Goal: Information Seeking & Learning: Learn about a topic

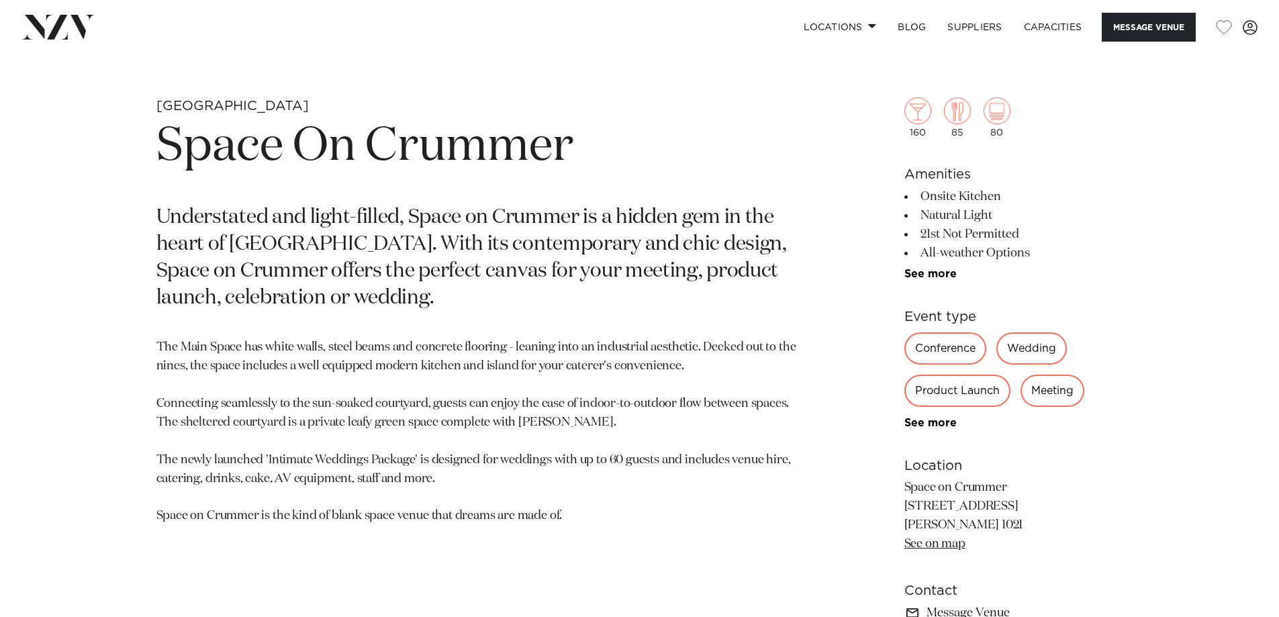
scroll to position [611, 0]
click at [925, 269] on link "See more" at bounding box center [956, 273] width 105 height 11
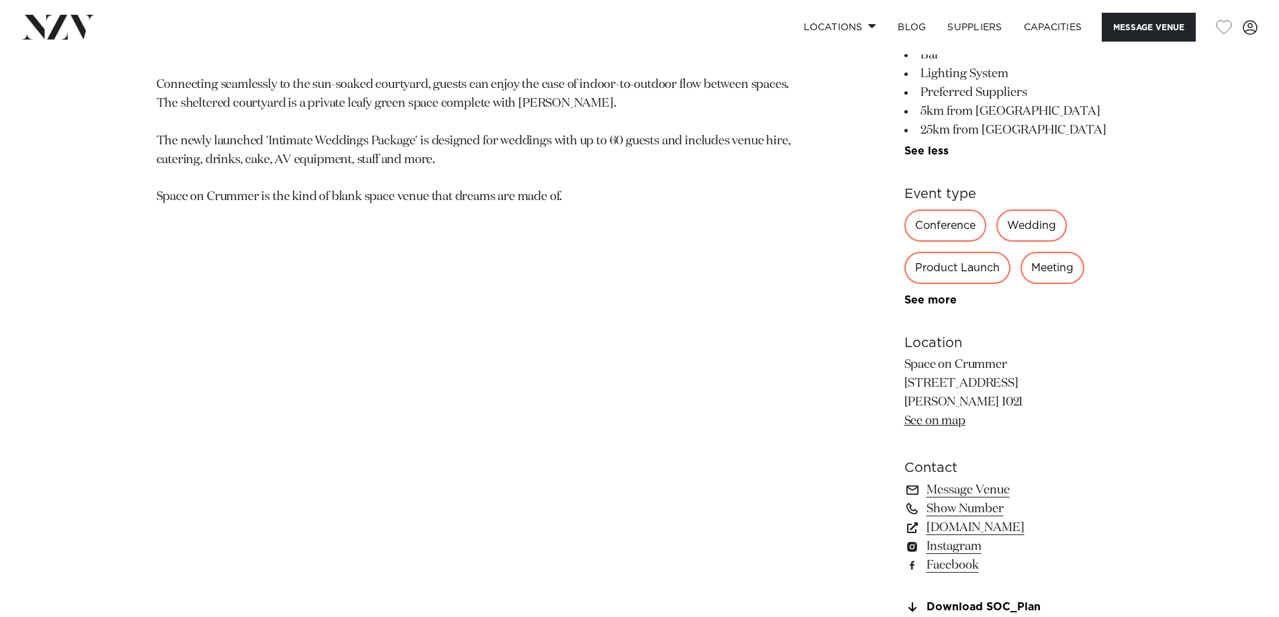
scroll to position [931, 0]
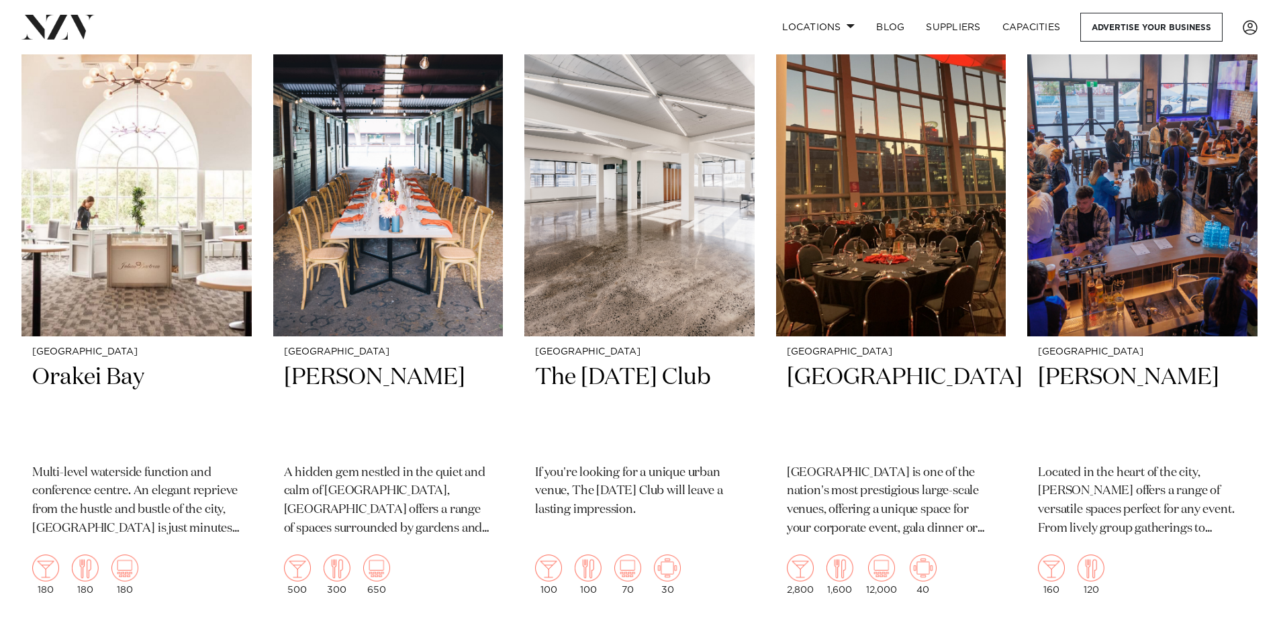
scroll to position [8156, 0]
click at [83, 362] on h2 "Orakei Bay" at bounding box center [136, 407] width 209 height 91
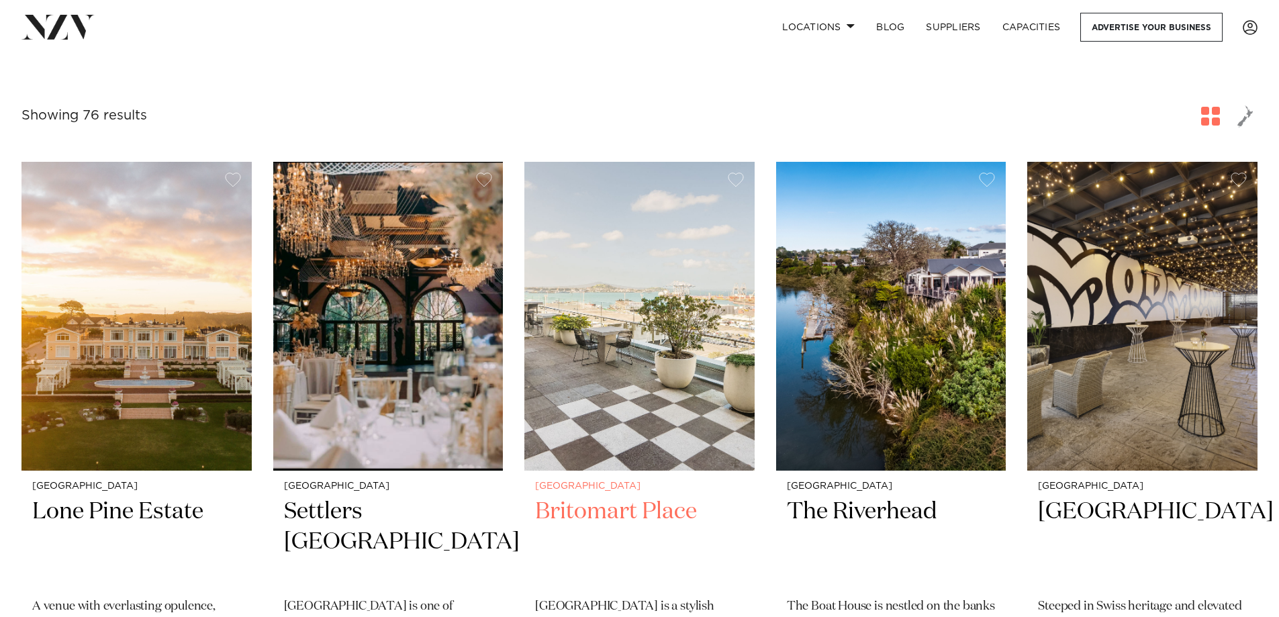
scroll to position [199, 0]
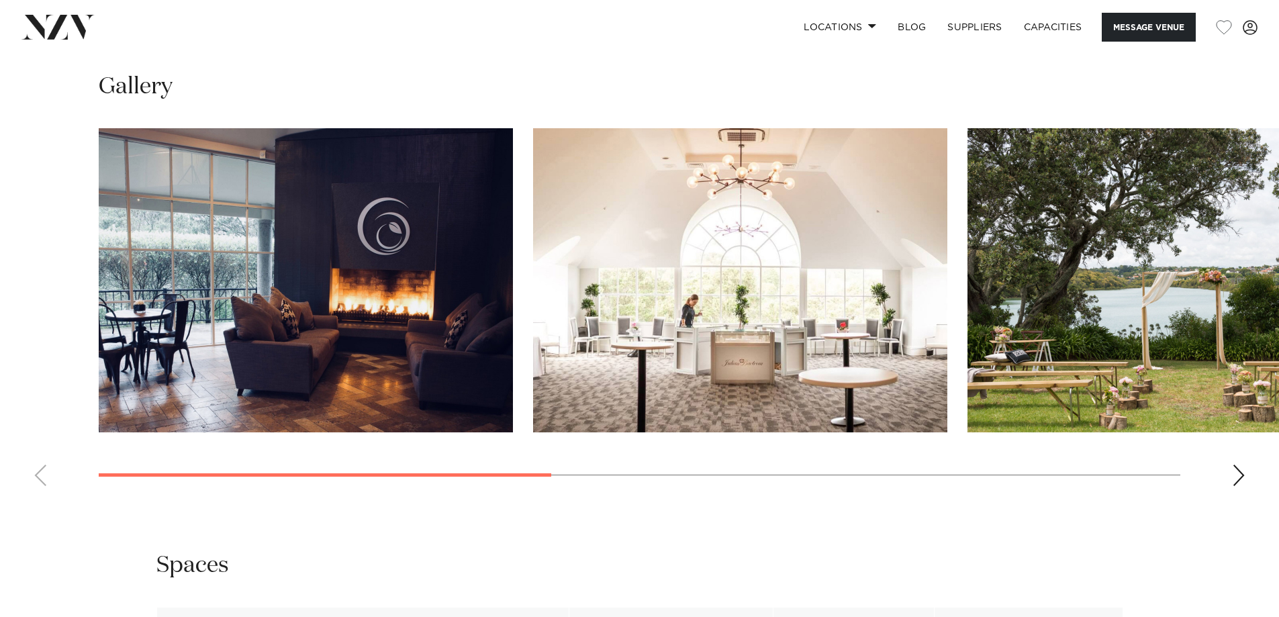
scroll to position [1296, 0]
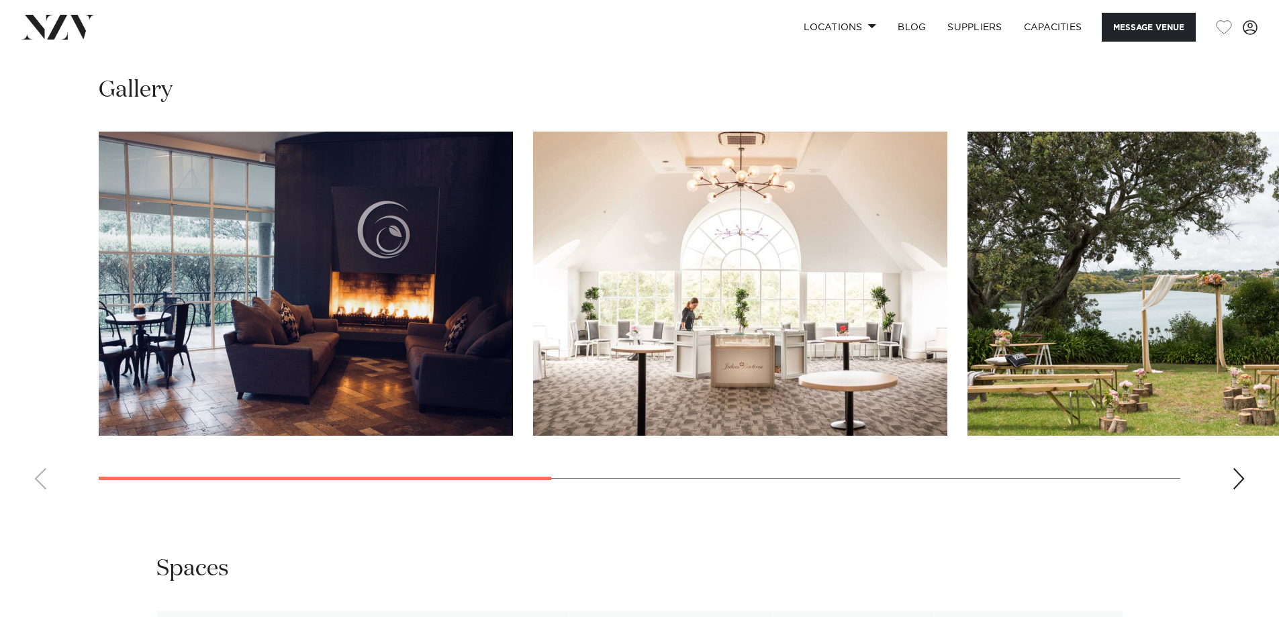
click at [1239, 471] on div "Next slide" at bounding box center [1238, 478] width 13 height 21
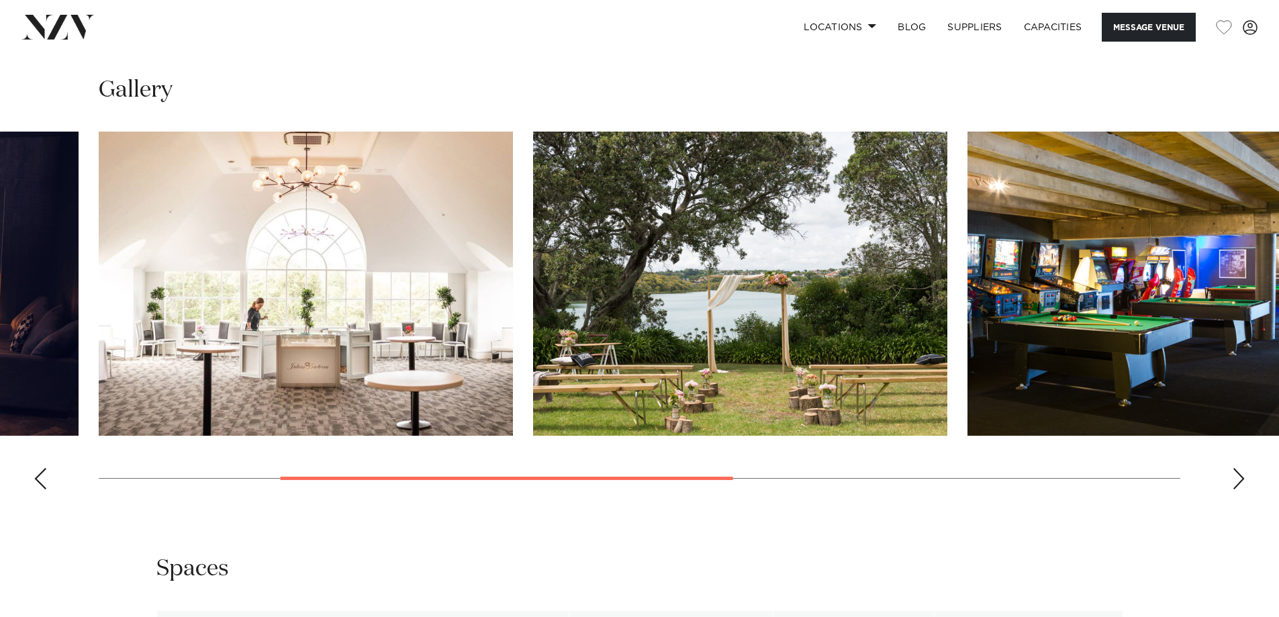
click at [1239, 471] on div "Next slide" at bounding box center [1238, 478] width 13 height 21
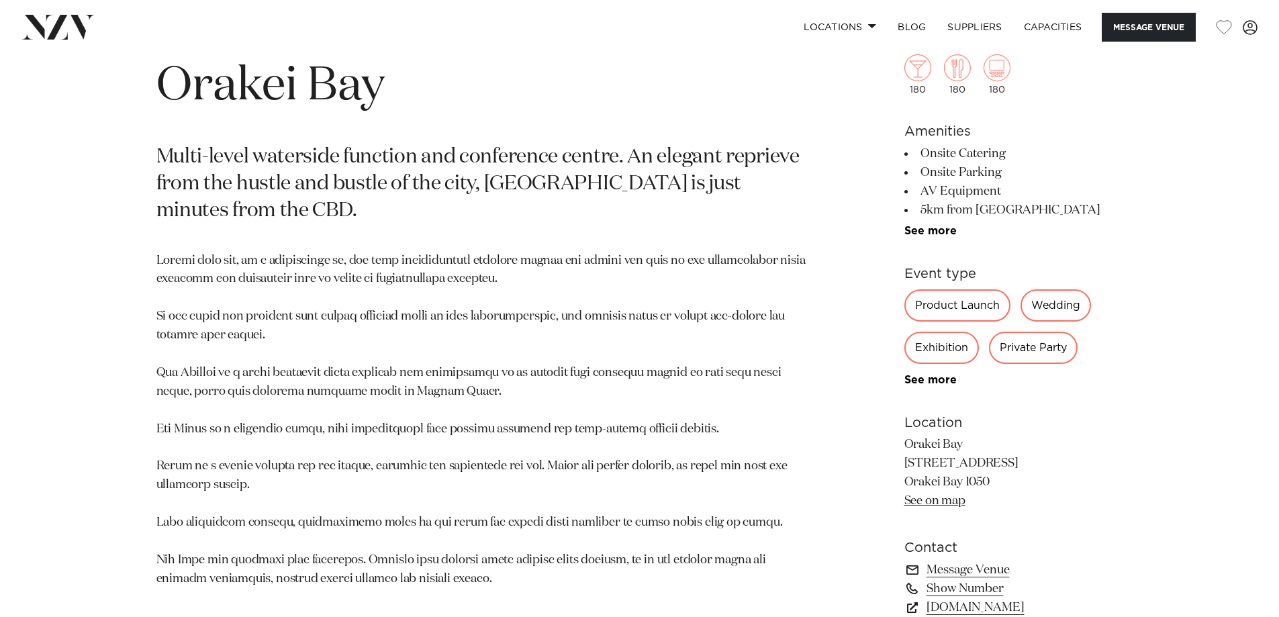
scroll to position [670, 0]
